Goal: Book appointment/travel/reservation

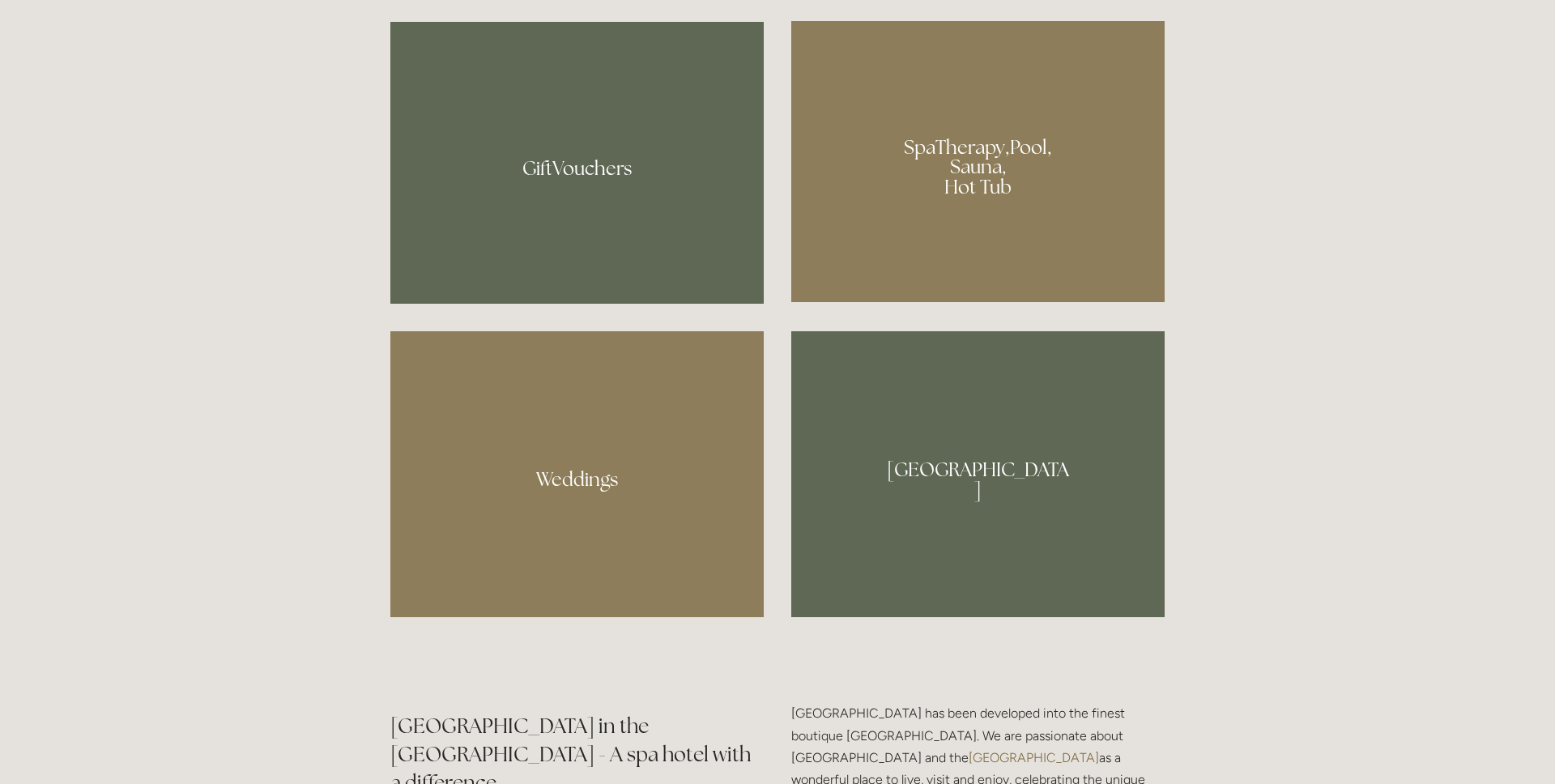
scroll to position [1448, 0]
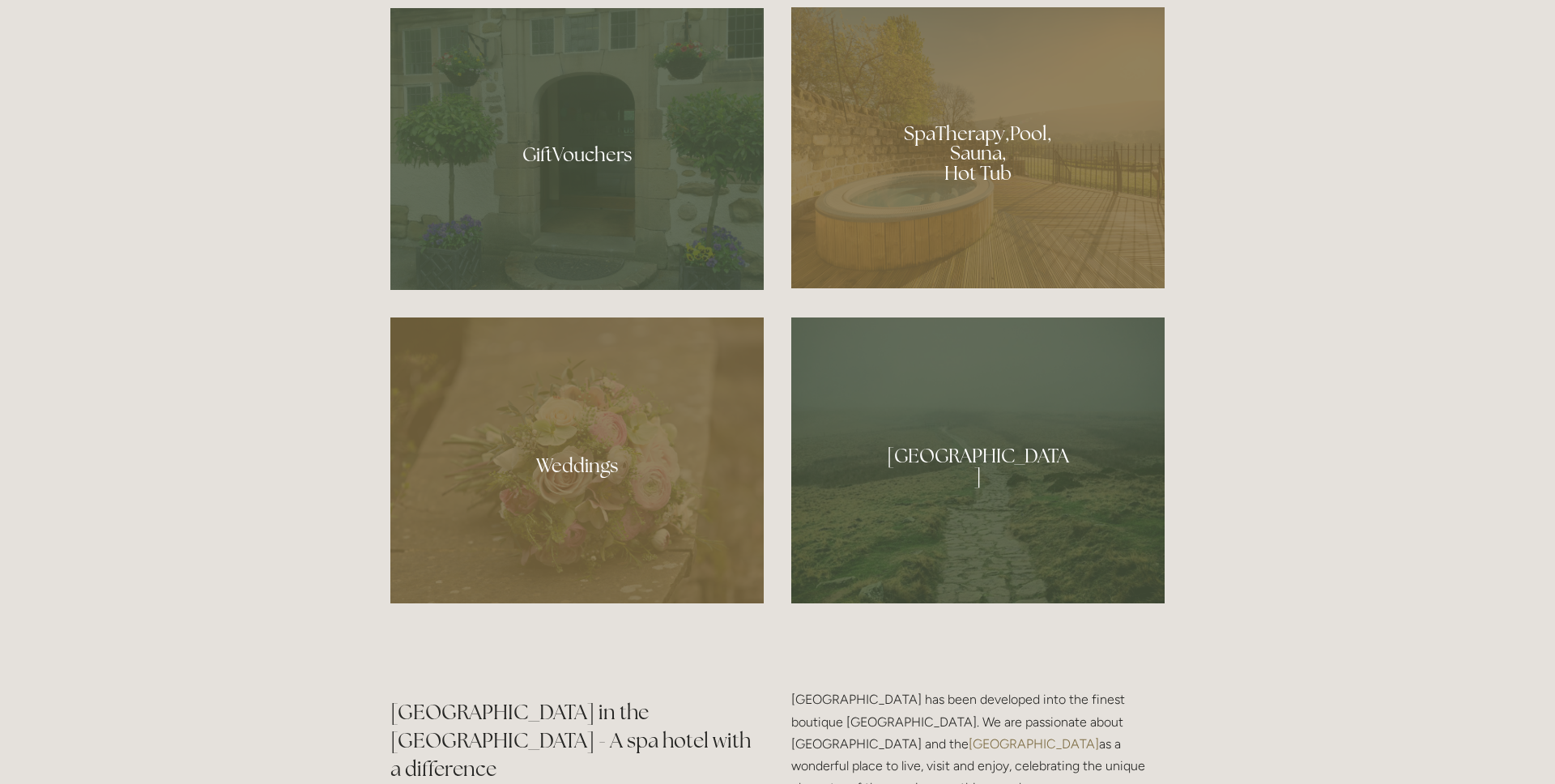
click at [972, 151] on div at bounding box center [979, 148] width 373 height 281
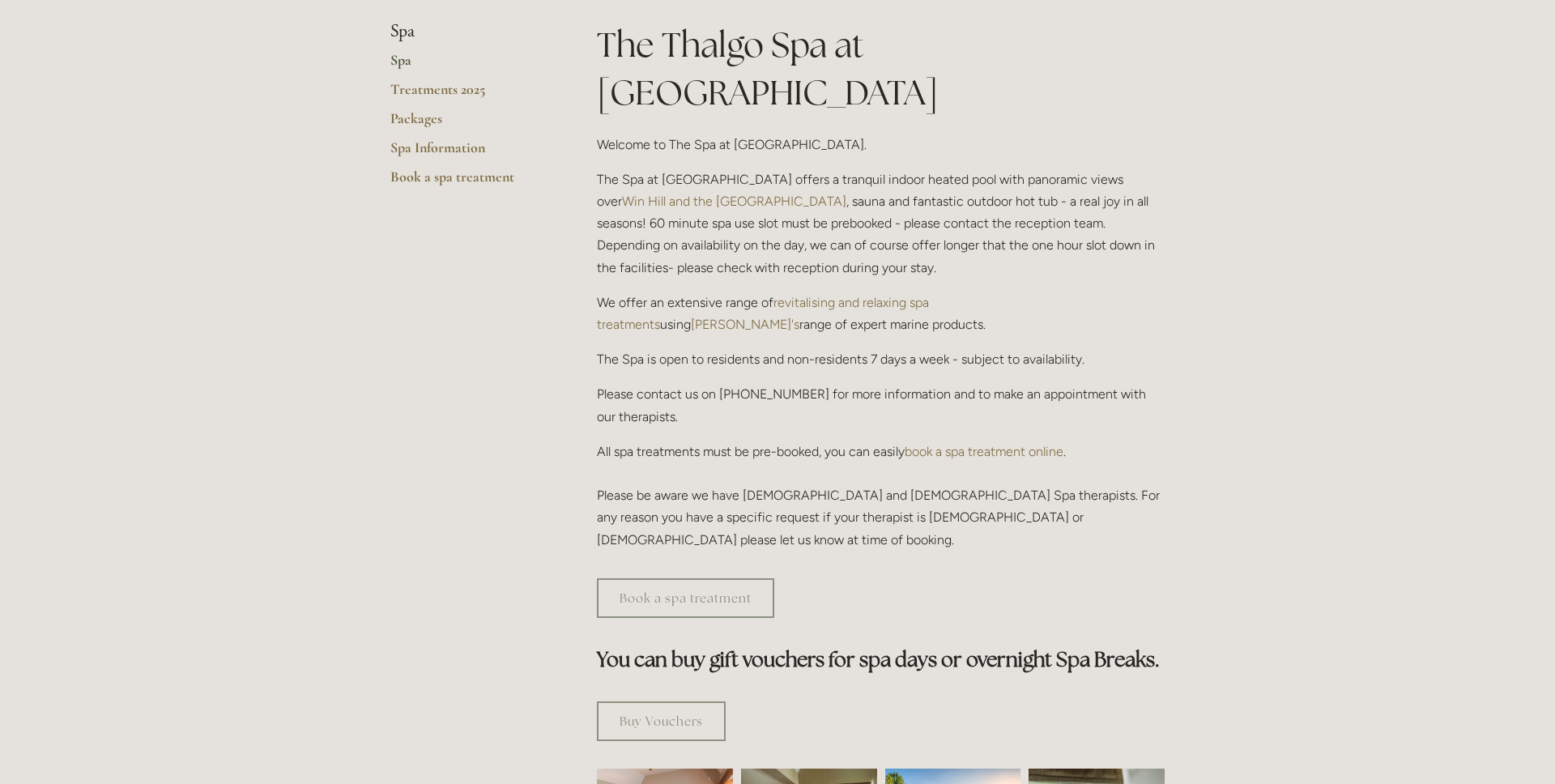
scroll to position [399, 0]
click at [659, 576] on link "Book a spa treatment" at bounding box center [686, 596] width 178 height 40
click at [399, 59] on link "Spa" at bounding box center [468, 64] width 155 height 29
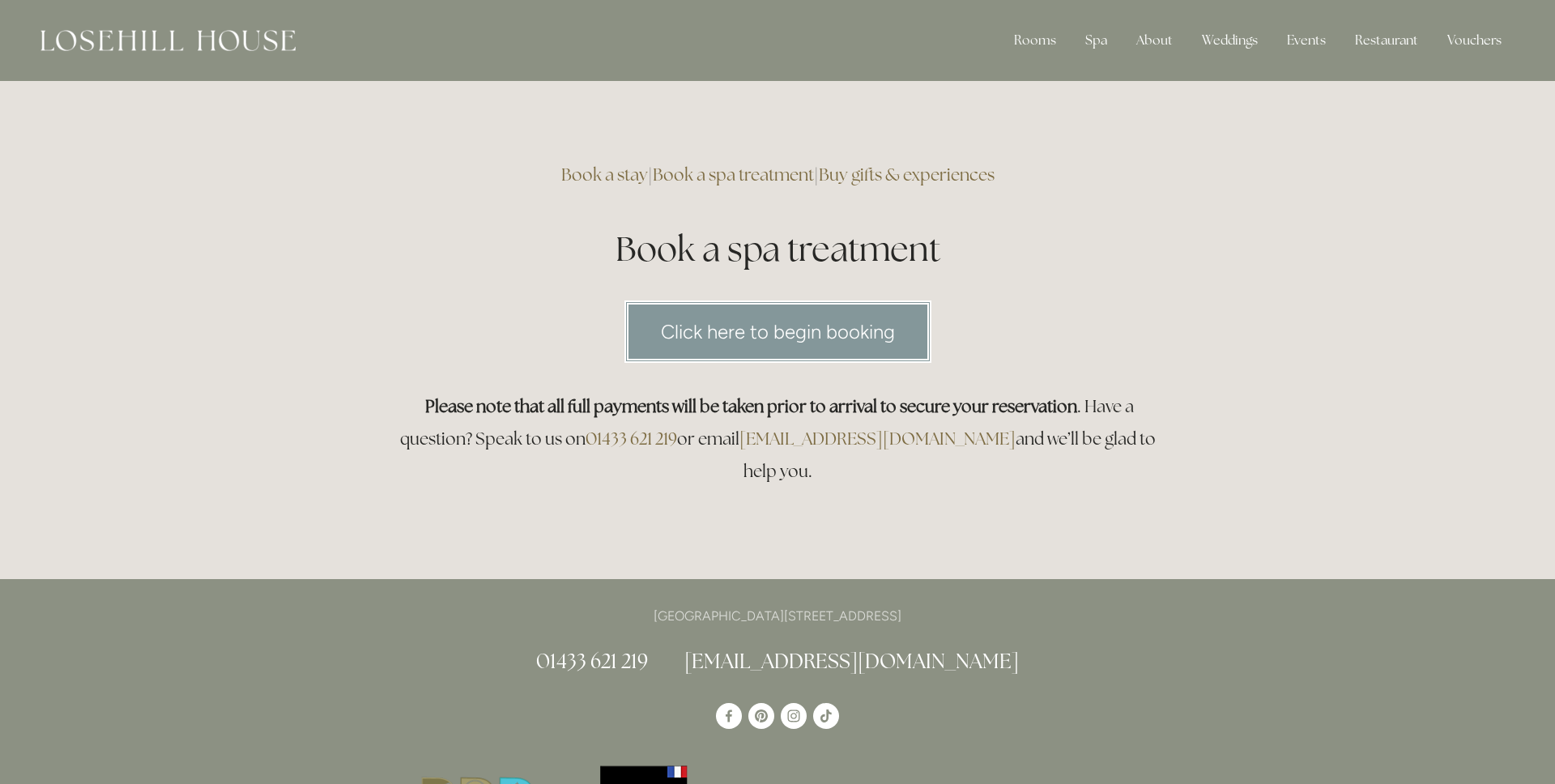
click at [718, 337] on link "Click here to begin booking" at bounding box center [778, 332] width 307 height 62
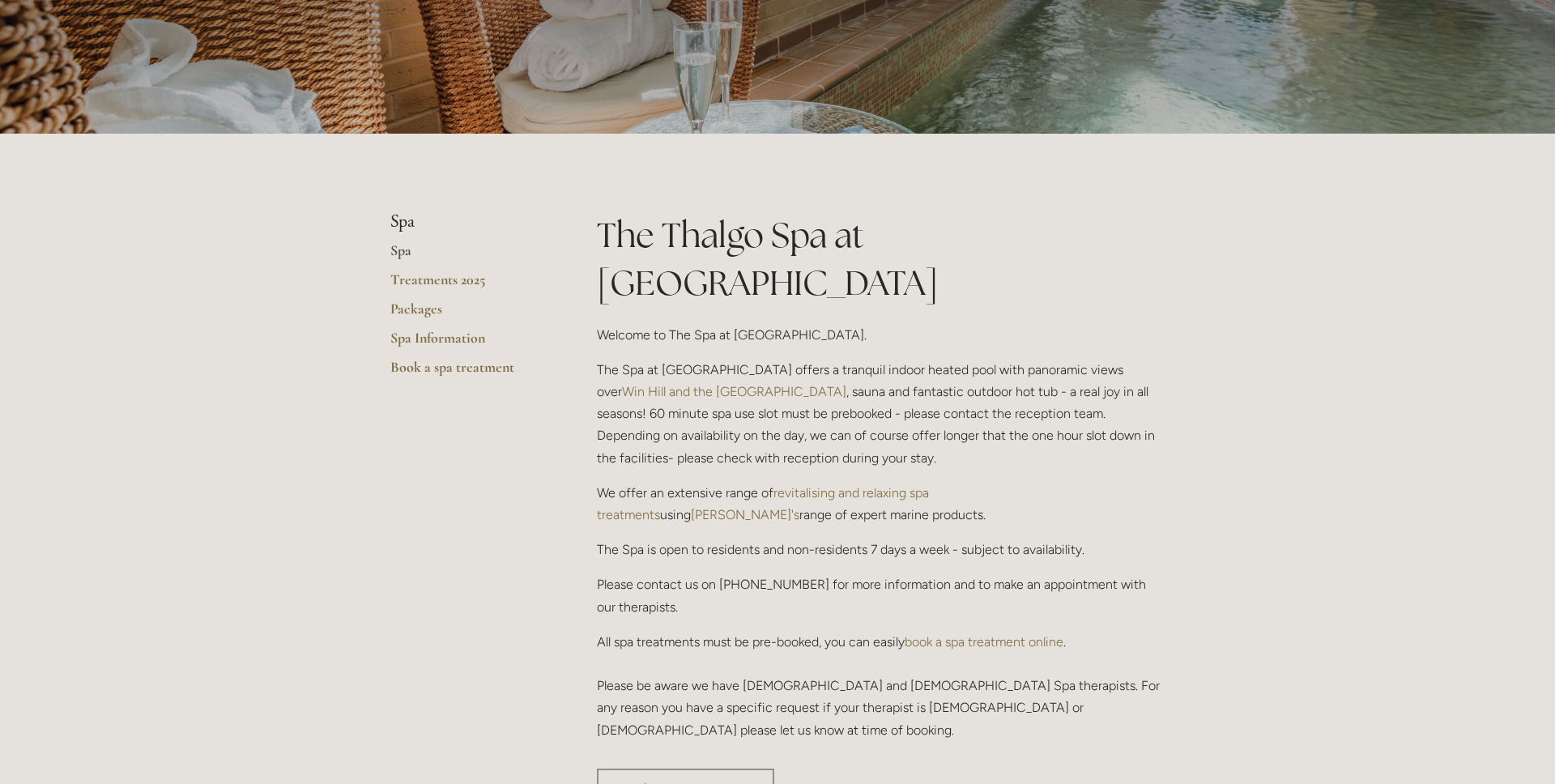
scroll to position [205, 0]
click at [423, 308] on link "Packages" at bounding box center [468, 315] width 155 height 29
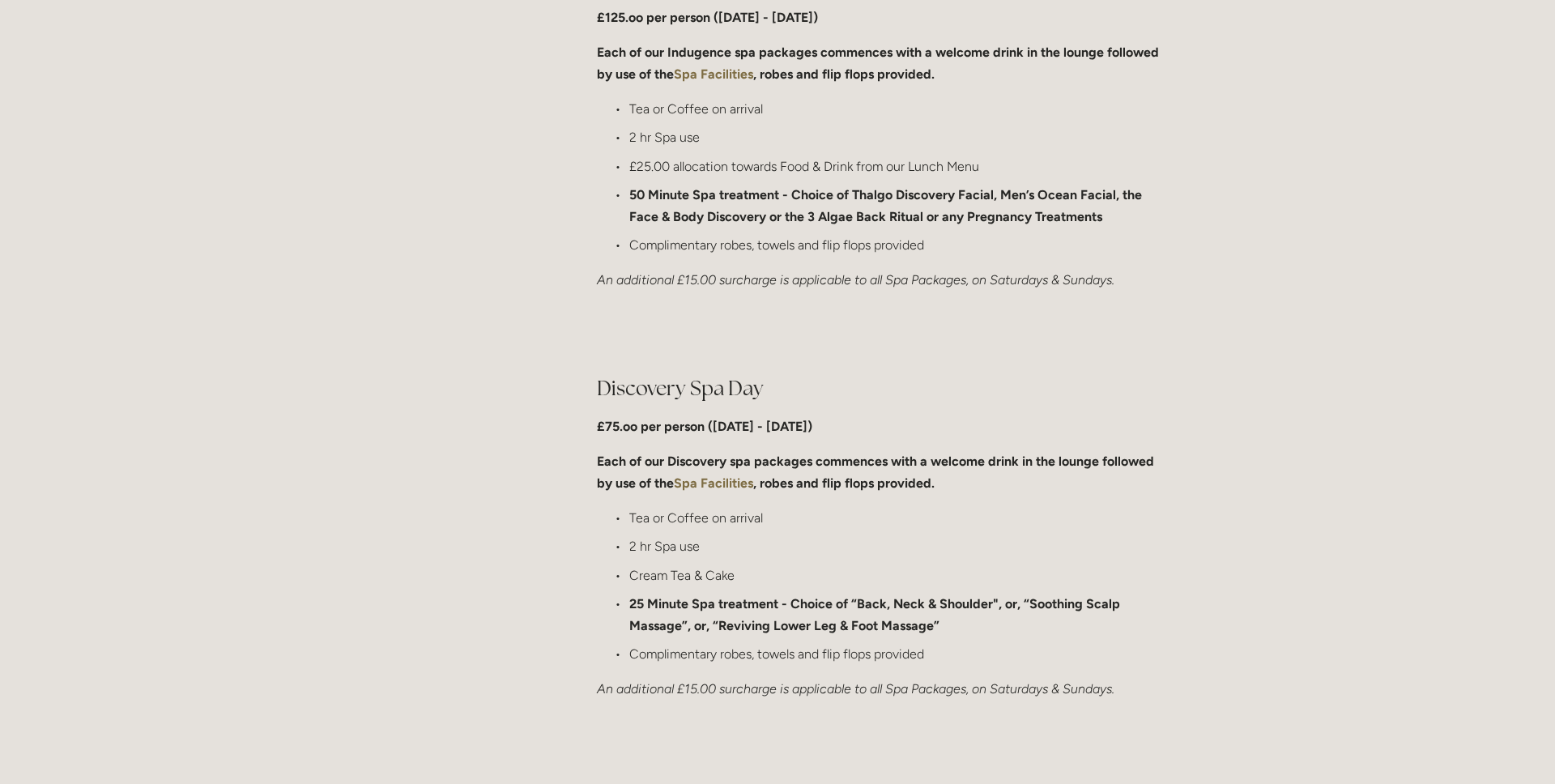
scroll to position [943, 0]
click at [1115, 280] on em "An additional £15.00 surcharge is applicable to all Spa Packages, on Saturdays …" at bounding box center [855, 279] width 518 height 15
drag, startPoint x: 1138, startPoint y: 280, endPoint x: 588, endPoint y: 284, distance: 550.0
click at [588, 284] on div "Indulgence Spa Day £125.oo per person ([DATE] - [DATE]) Each of our Indugence s…" at bounding box center [881, 127] width 595 height 354
click at [850, 281] on em "An additional £15.00 surcharge is applicable to all Spa Packages, on Saturdays …" at bounding box center [855, 279] width 518 height 15
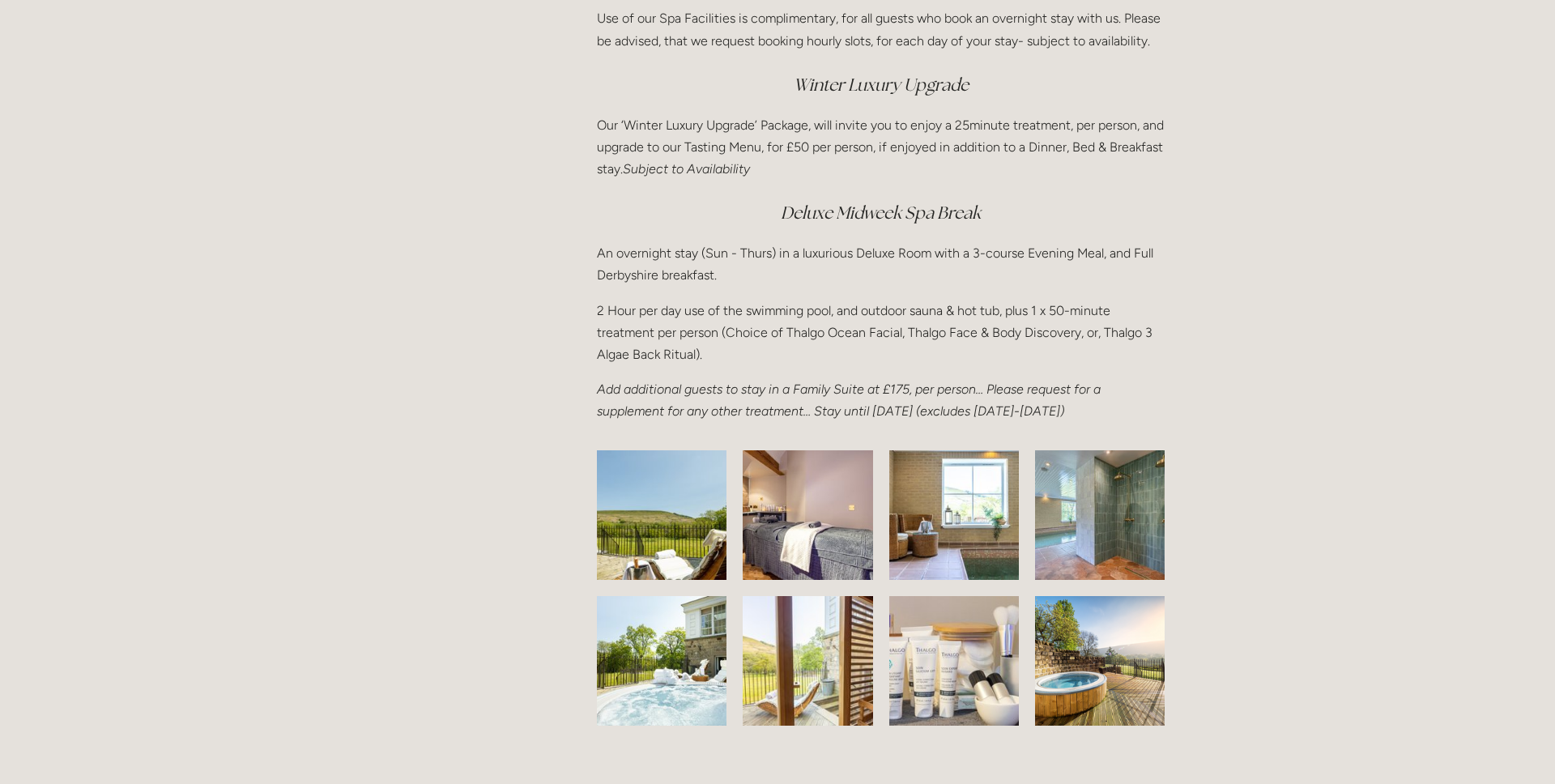
scroll to position [2181, 0]
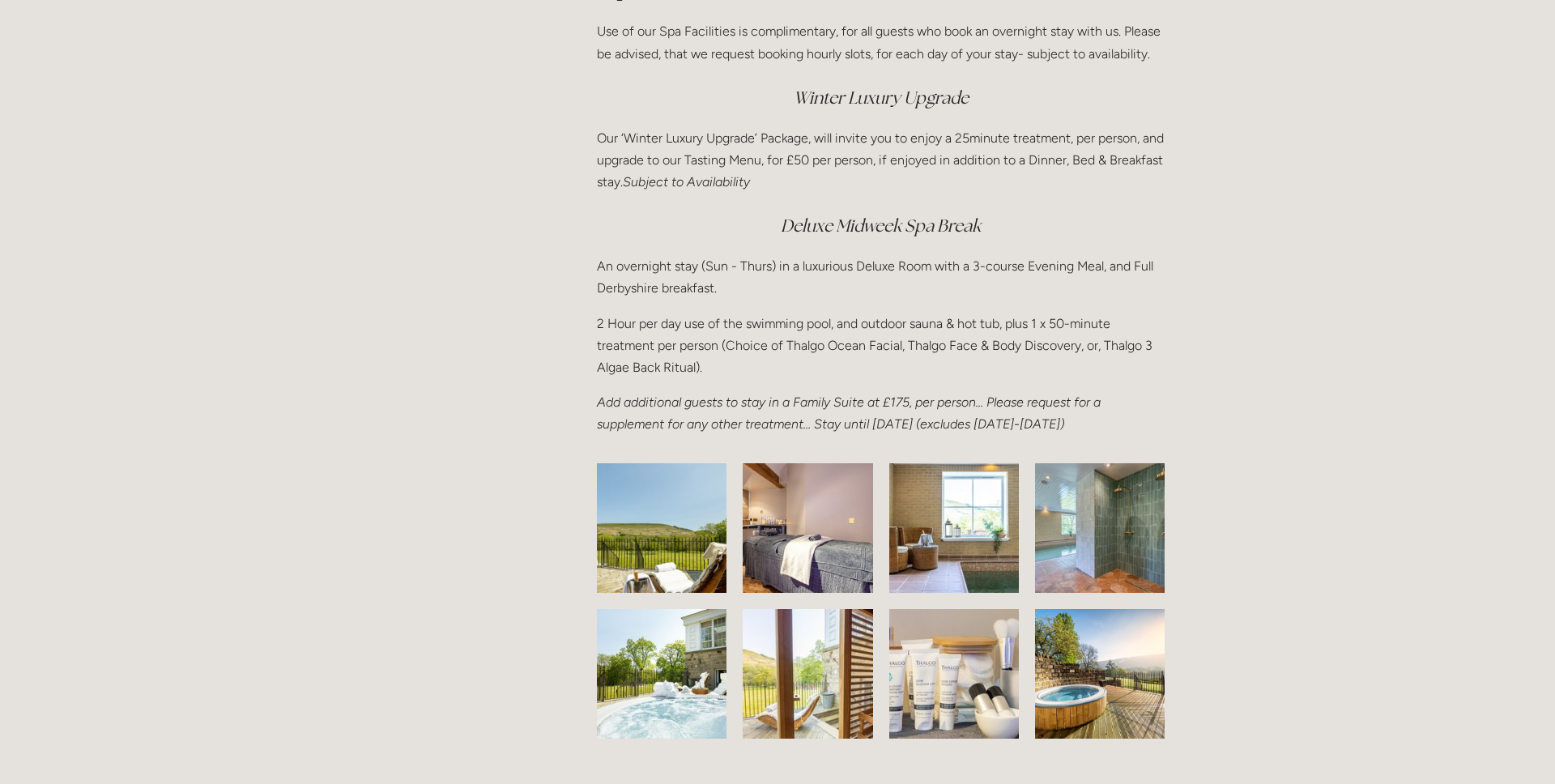
click at [1089, 559] on img at bounding box center [1100, 527] width 179 height 130
